Goal: Task Accomplishment & Management: Manage account settings

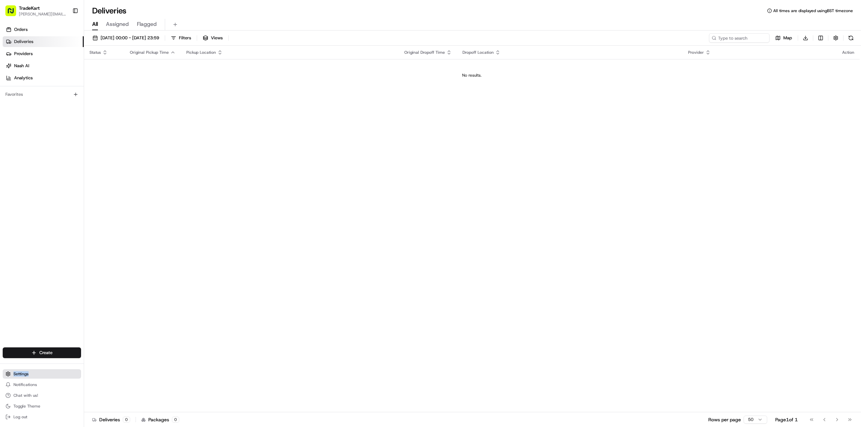
drag, startPoint x: 27, startPoint y: 365, endPoint x: 30, endPoint y: 377, distance: 12.2
click at [29, 370] on div "Create Settings Notifications Chat with us! Toggle Theme Log out" at bounding box center [42, 384] width 84 height 85
click at [30, 377] on button "Settings" at bounding box center [42, 374] width 78 height 9
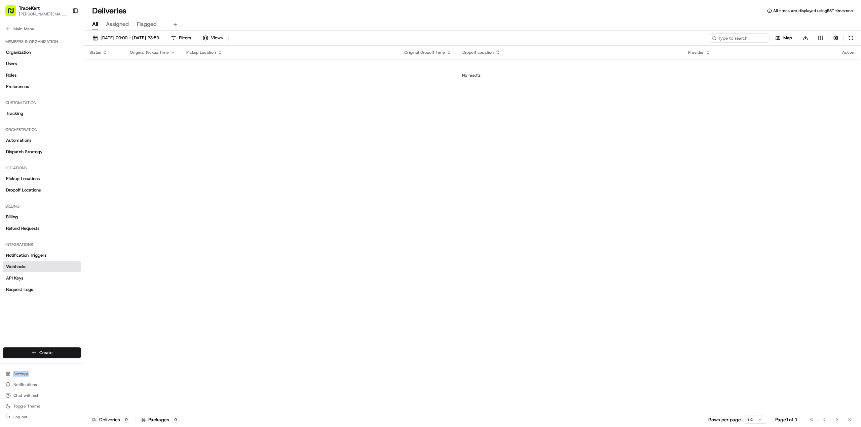
click at [32, 270] on link "Webhooks" at bounding box center [42, 267] width 78 height 11
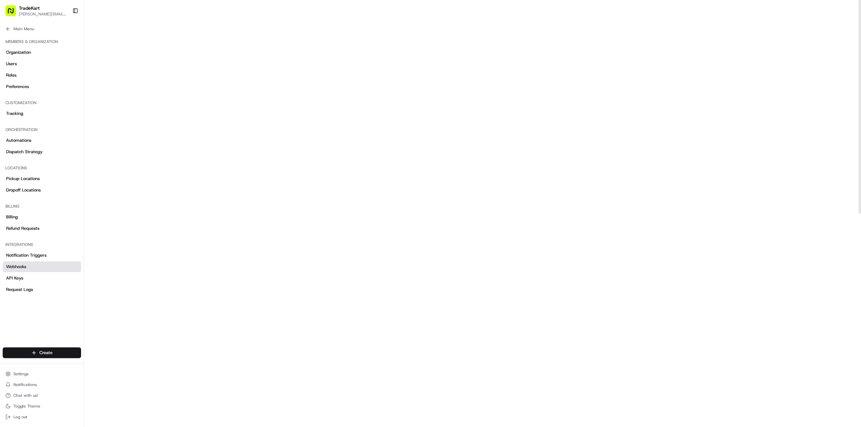
drag, startPoint x: 858, startPoint y: 119, endPoint x: 858, endPoint y: 127, distance: 8.4
click at [858, 127] on div at bounding box center [859, 107] width 2 height 214
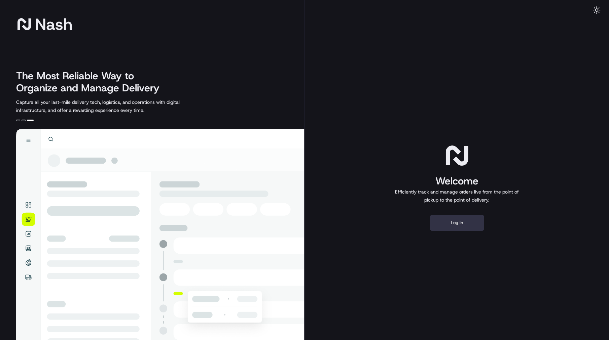
click at [459, 226] on button "Log in" at bounding box center [457, 223] width 54 height 16
